Goal: Task Accomplishment & Management: Use online tool/utility

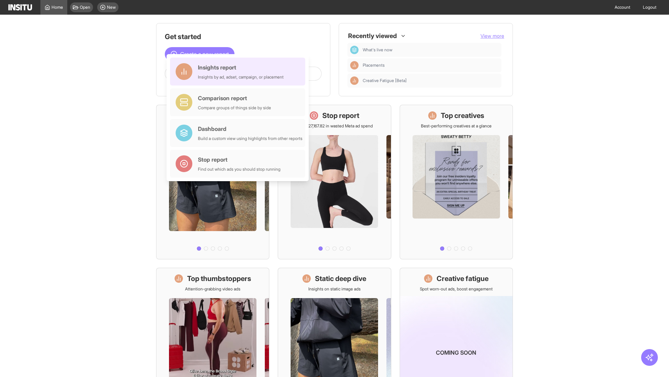
click at [240, 71] on div "Insights report Insights by ad, adset, campaign, or placement" at bounding box center [241, 71] width 86 height 17
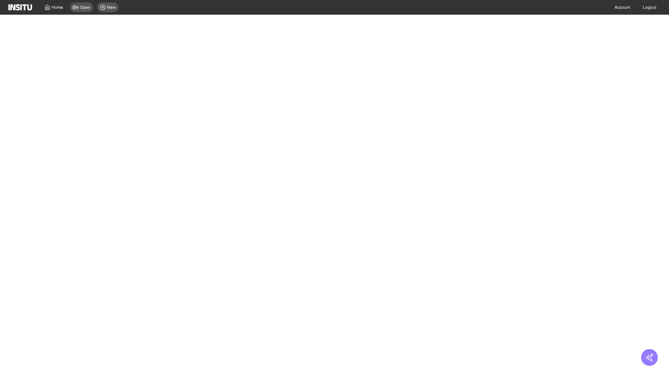
select select "**"
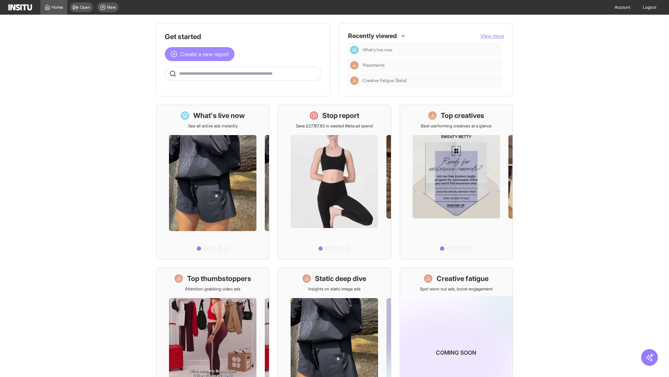
click at [202, 54] on span "Create a new report" at bounding box center [204, 54] width 49 height 8
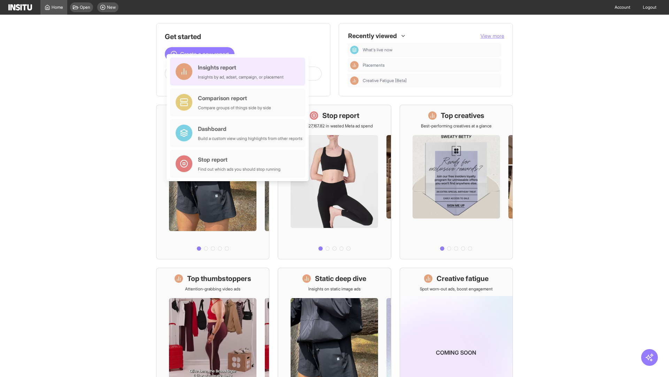
click at [240, 71] on div "Insights report Insights by ad, adset, campaign, or placement" at bounding box center [241, 71] width 86 height 17
